Goal: Task Accomplishment & Management: Manage account settings

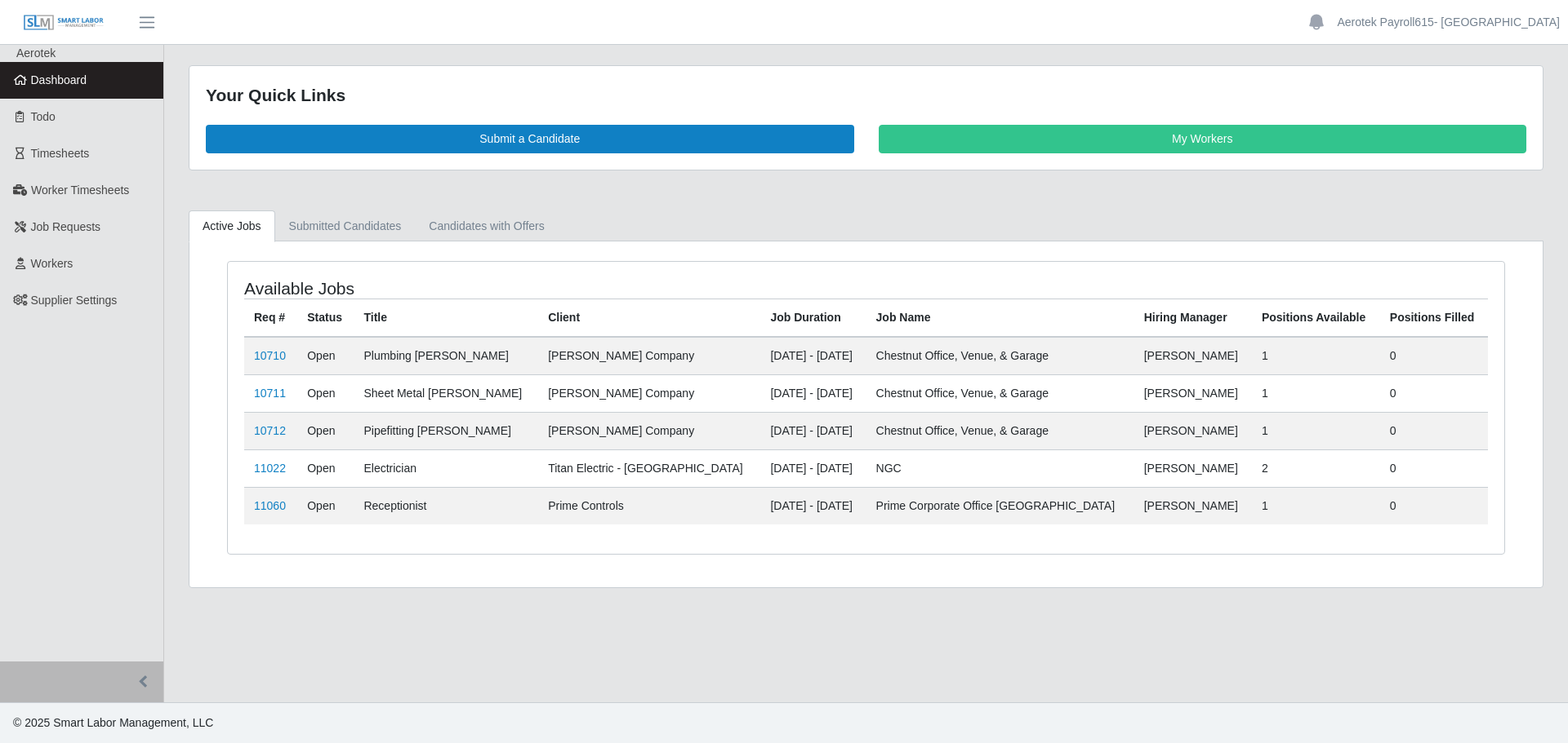
click at [67, 82] on span "Dashboard" at bounding box center [58, 80] width 56 height 13
click at [66, 159] on span "Timesheets" at bounding box center [60, 154] width 59 height 13
